Goal: Navigation & Orientation: Find specific page/section

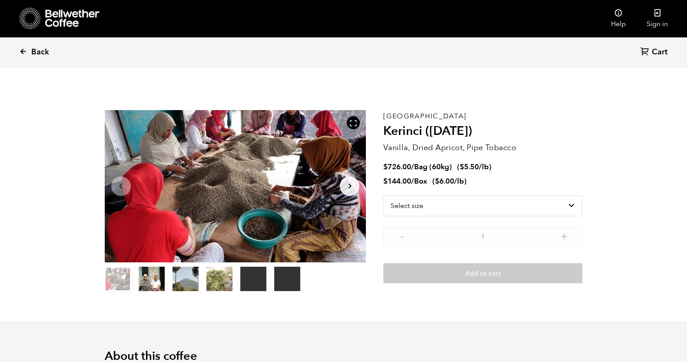
click at [23, 55] on icon at bounding box center [23, 51] width 8 height 8
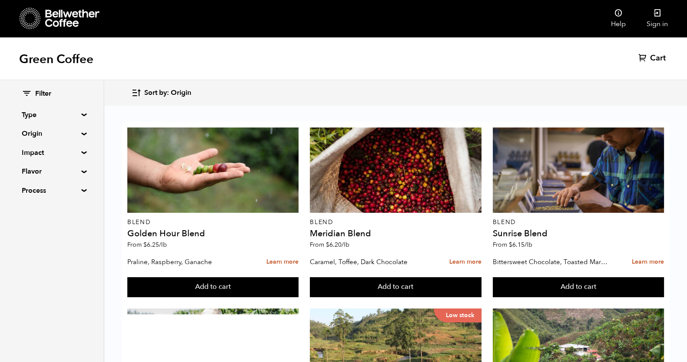
click at [42, 17] on div at bounding box center [60, 18] width 80 height 22
